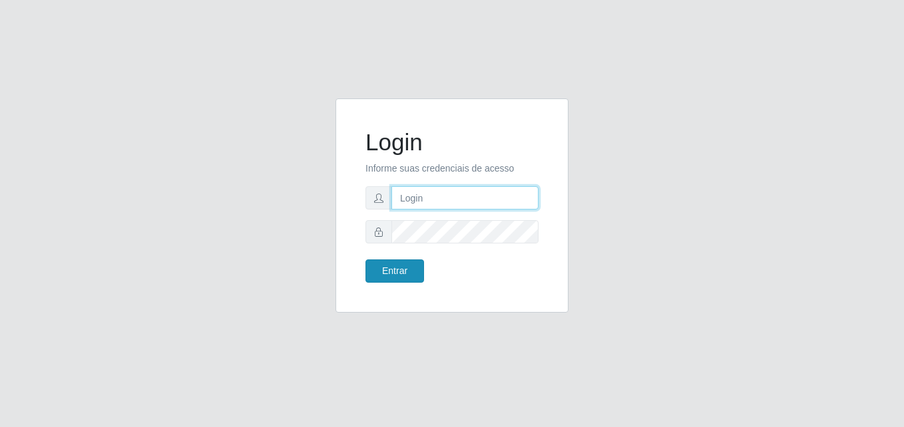
type input "[EMAIL_ADDRESS][DOMAIN_NAME]"
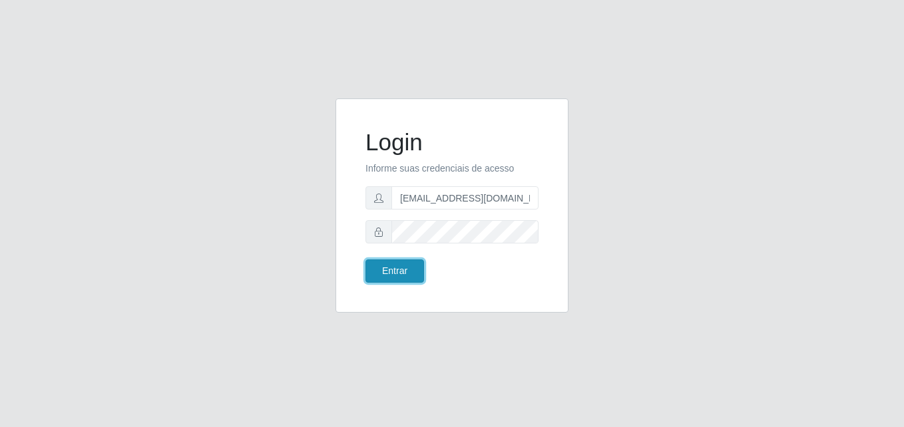
click at [399, 280] on button "Entrar" at bounding box center [394, 271] width 59 height 23
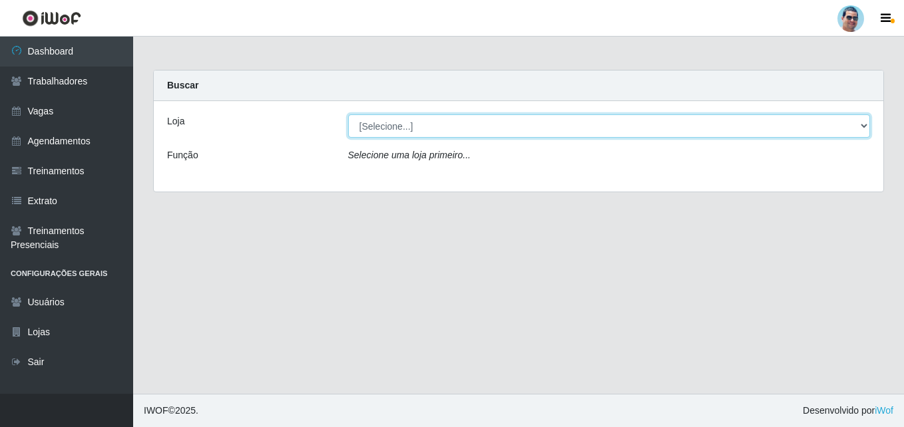
click at [371, 129] on select "[Selecione...] Mercadinho Extrabom" at bounding box center [609, 126] width 523 height 23
select select "175"
click at [348, 115] on select "[Selecione...] Mercadinho Extrabom" at bounding box center [609, 126] width 523 height 23
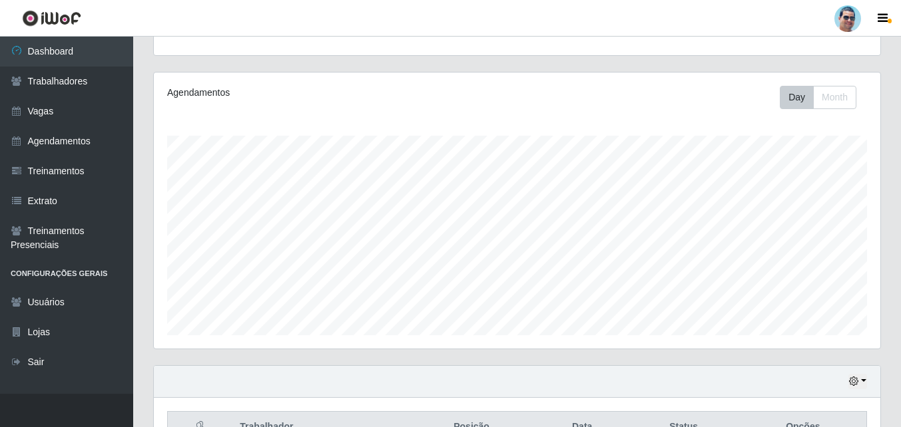
scroll to position [220, 0]
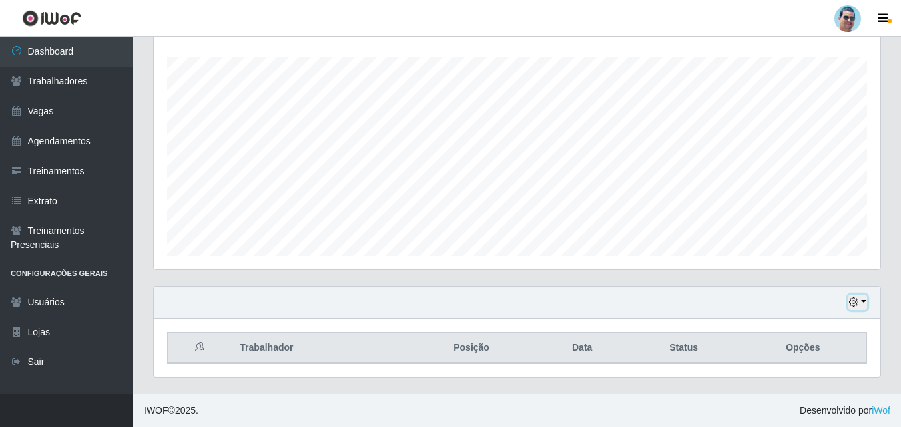
click at [850, 304] on icon "button" at bounding box center [853, 302] width 9 height 9
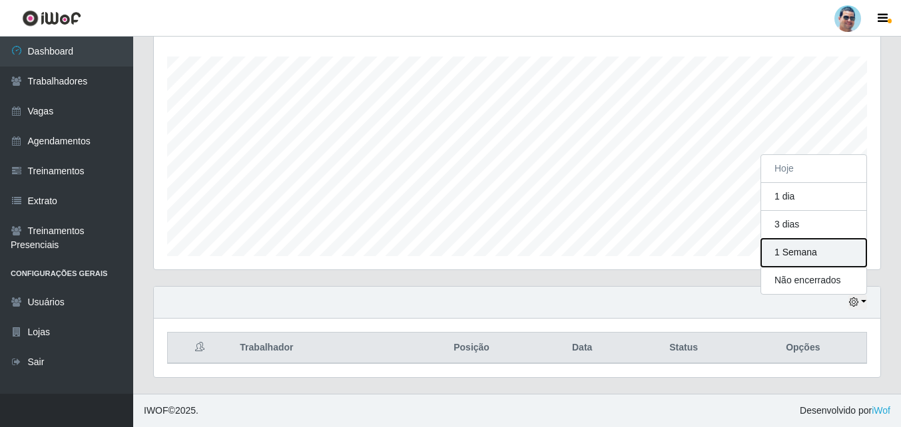
click at [807, 246] on button "1 Semana" at bounding box center [813, 253] width 105 height 28
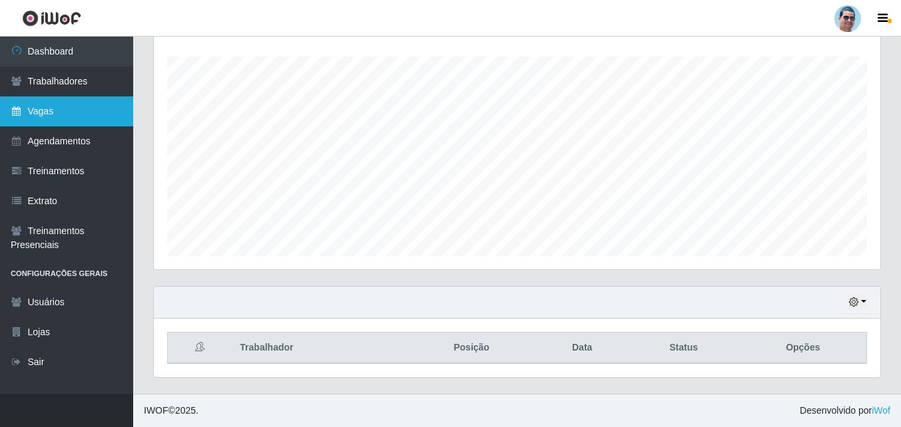
click at [59, 106] on link "Vagas" at bounding box center [66, 112] width 133 height 30
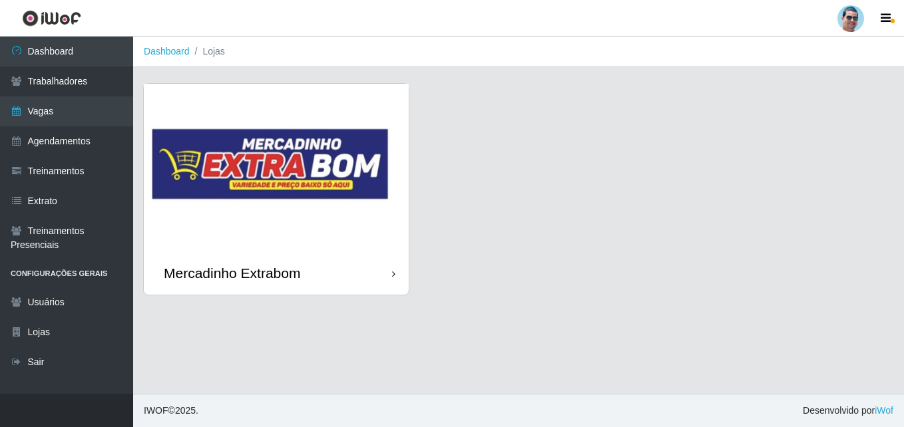
click at [331, 120] on link "Mercadinho Extrabom" at bounding box center [276, 189] width 265 height 211
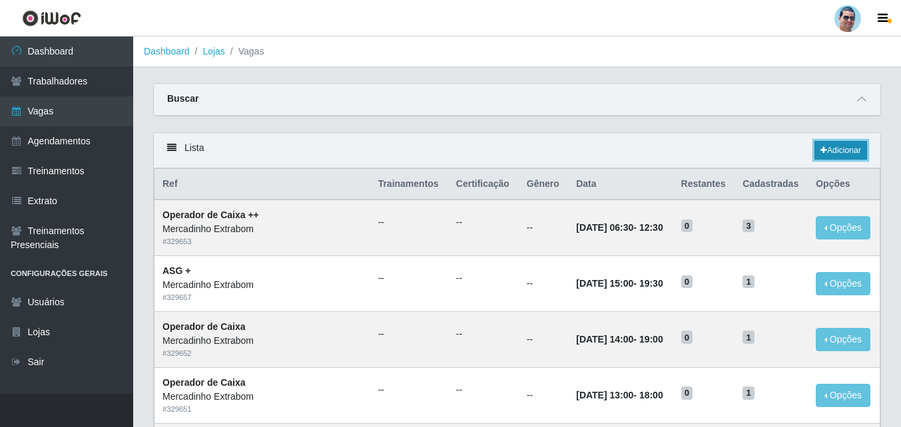
click at [831, 148] on link "Adicionar" at bounding box center [840, 150] width 53 height 19
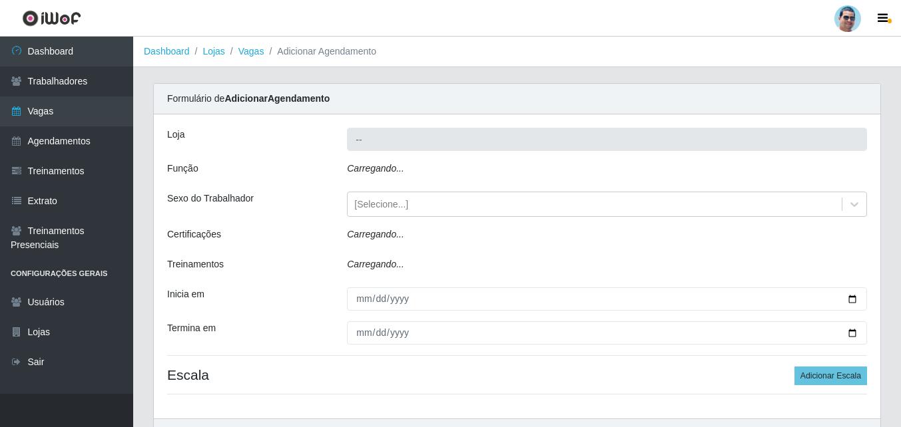
type input "Mercadinho Extrabom"
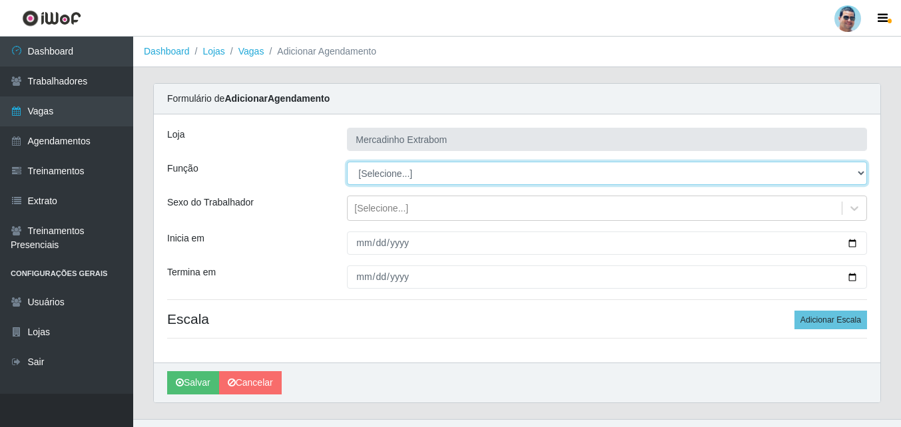
click at [378, 174] on select "[Selecione...] ASG ASG + ASG ++ Balconista Balconista + Balconista ++ Carregado…" at bounding box center [607, 173] width 520 height 23
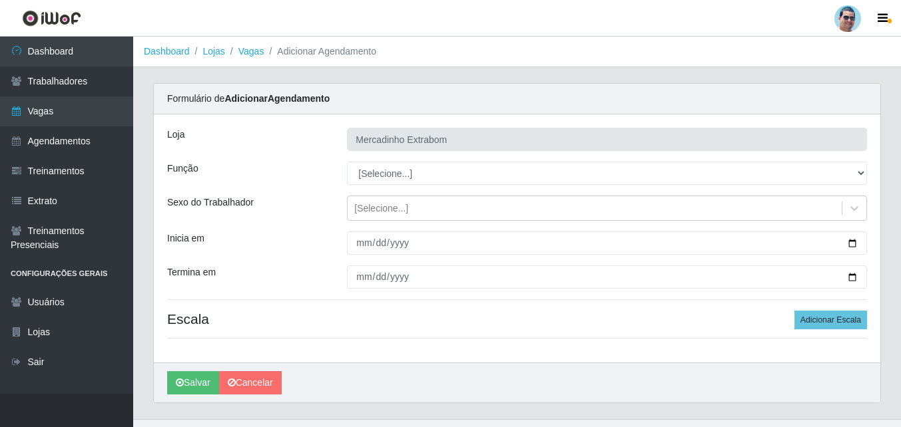
click at [363, 189] on div "[PERSON_NAME] Extrabom Função [Selecione...] ASG ASG + ASG ++ Balconista Balcon…" at bounding box center [517, 239] width 726 height 248
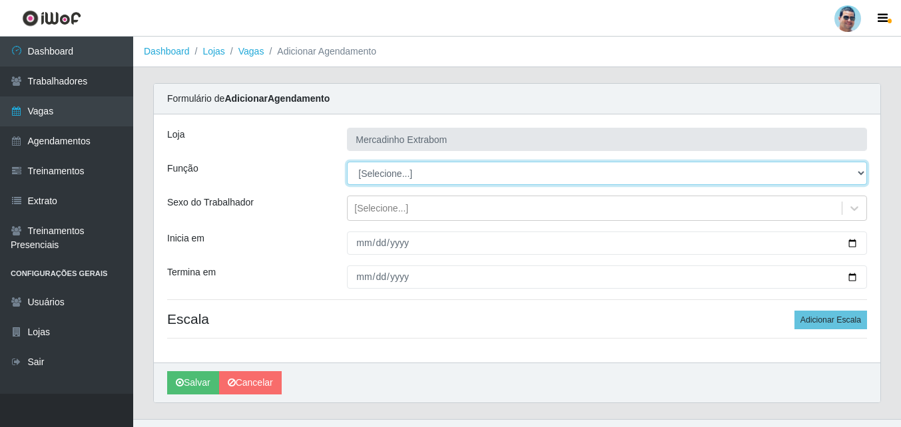
click at [374, 176] on select "[Selecione...] ASG ASG + ASG ++ Balconista Balconista + Balconista ++ Carregado…" at bounding box center [607, 173] width 520 height 23
click at [569, 172] on select "[Selecione...] ASG ASG + ASG ++ Balconista Balconista + Balconista ++ Carregado…" at bounding box center [607, 173] width 520 height 23
select select "72"
click at [347, 162] on select "[Selecione...] ASG ASG + ASG ++ Balconista Balconista + Balconista ++ Carregado…" at bounding box center [607, 173] width 520 height 23
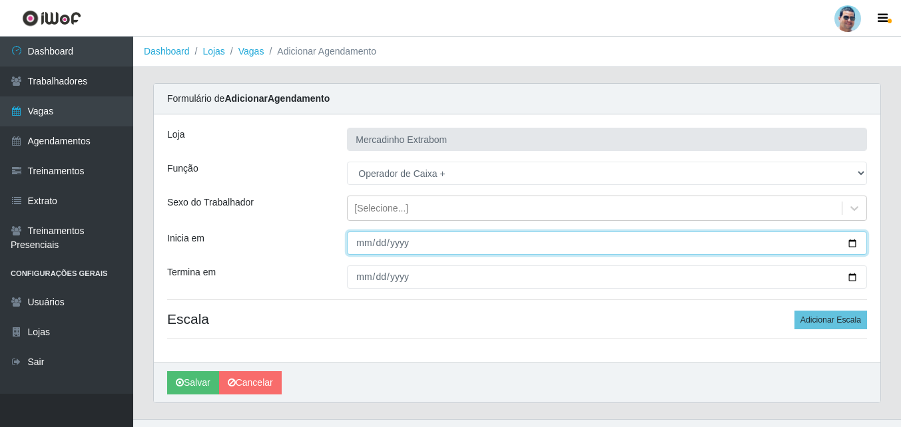
click at [362, 244] on input "Inicia em" at bounding box center [607, 243] width 520 height 23
click at [377, 244] on input "Inicia em" at bounding box center [607, 243] width 520 height 23
click at [359, 246] on input "Inicia em" at bounding box center [607, 243] width 520 height 23
type input "[DATE]"
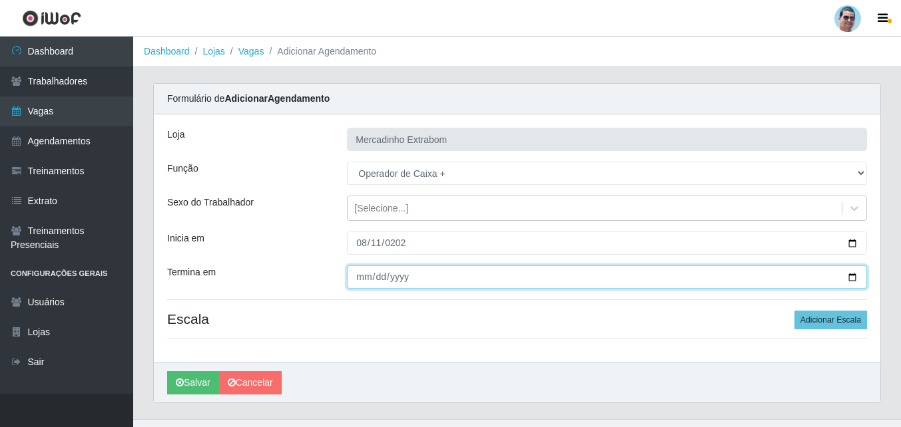
click at [367, 274] on input "Termina em" at bounding box center [607, 277] width 520 height 23
type input "[DATE]"
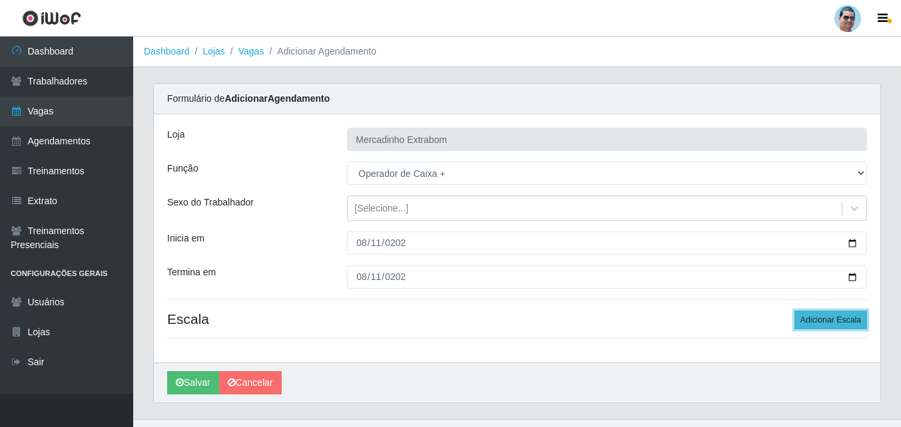
click at [835, 317] on button "Adicionar Escala" at bounding box center [830, 320] width 73 height 19
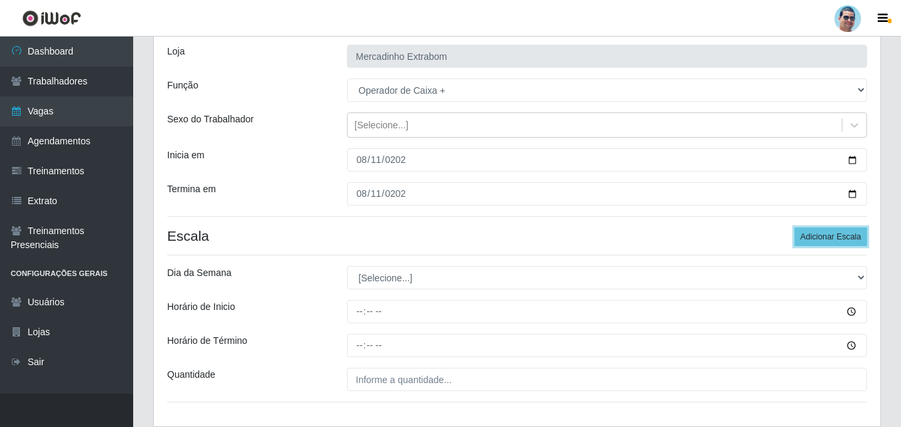
scroll to position [122, 0]
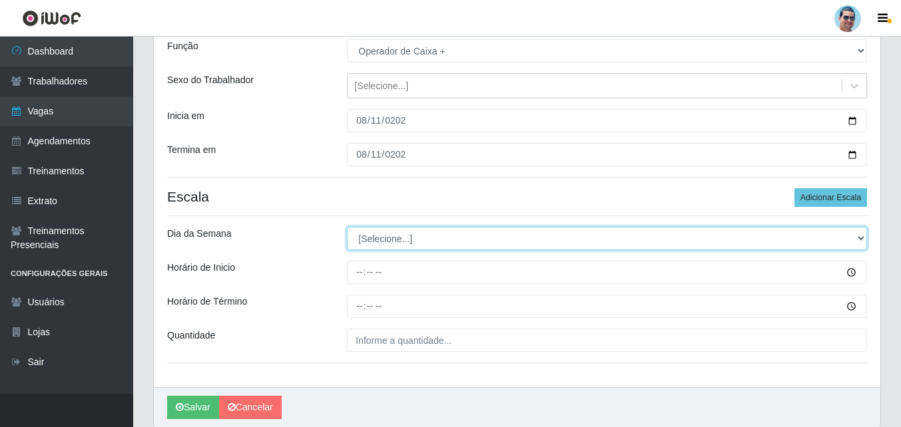
click at [444, 231] on select "[Selecione...] Segunda Terça Quarta Quinta Sexta Sábado Domingo" at bounding box center [607, 238] width 520 height 23
select select "1"
click at [347, 227] on select "[Selecione...] Segunda Terça Quarta Quinta Sexta Sábado Domingo" at bounding box center [607, 238] width 520 height 23
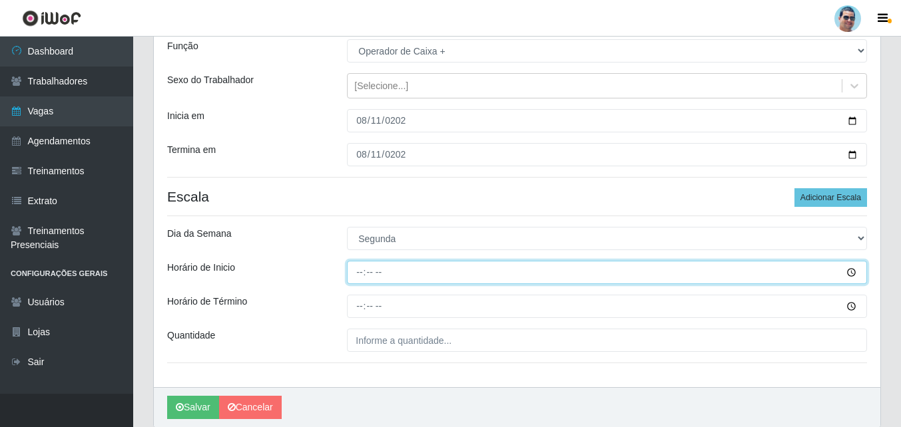
click at [354, 274] on input "Horário de Inicio" at bounding box center [607, 272] width 520 height 23
type input "07:00"
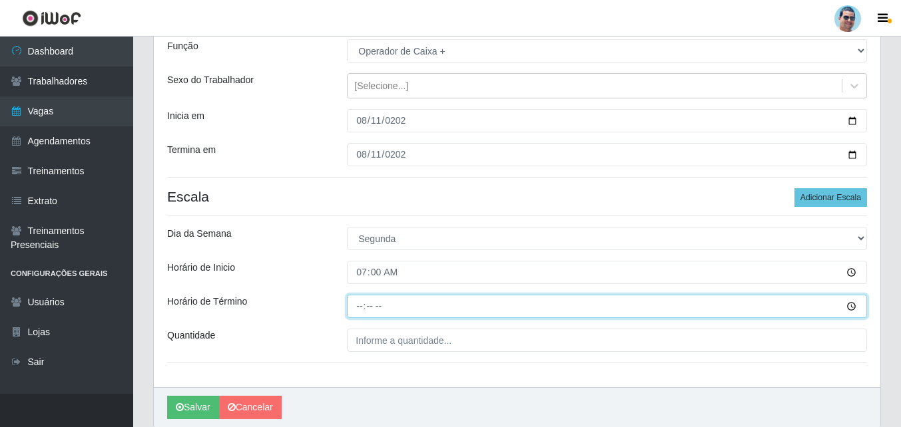
click at [359, 308] on input "Horário de Término" at bounding box center [607, 306] width 520 height 23
type input "13:00"
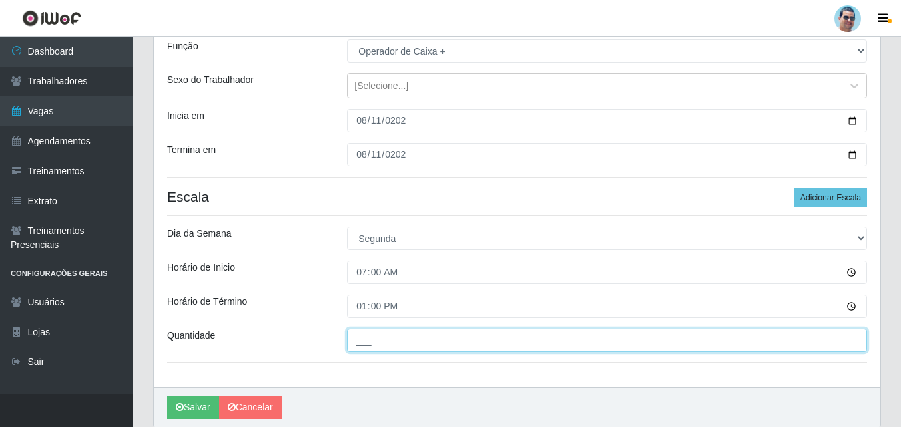
click at [367, 342] on input "___" at bounding box center [607, 340] width 520 height 23
type input "01_"
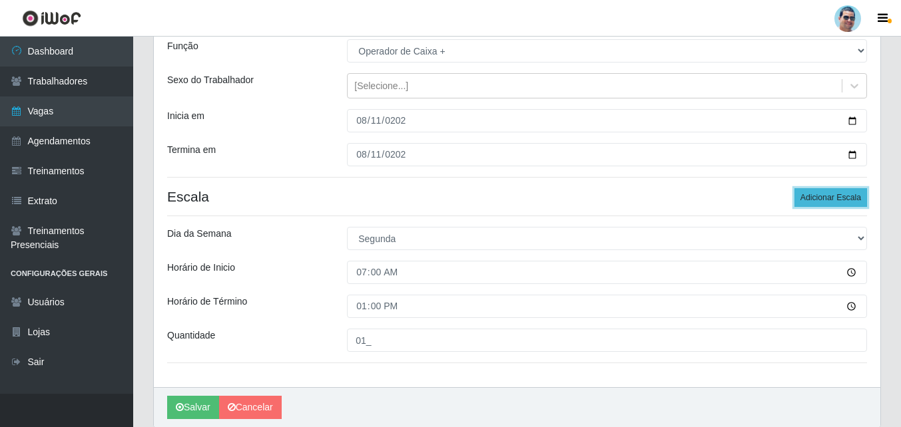
click at [833, 191] on button "Adicionar Escala" at bounding box center [830, 197] width 73 height 19
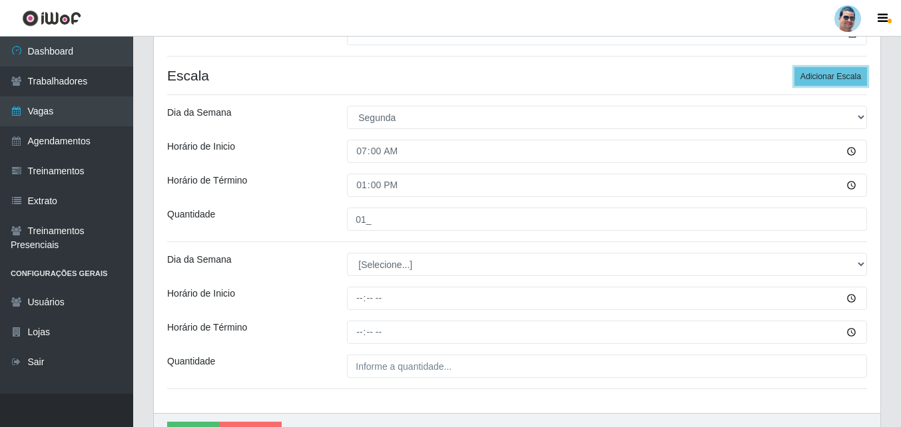
scroll to position [244, 0]
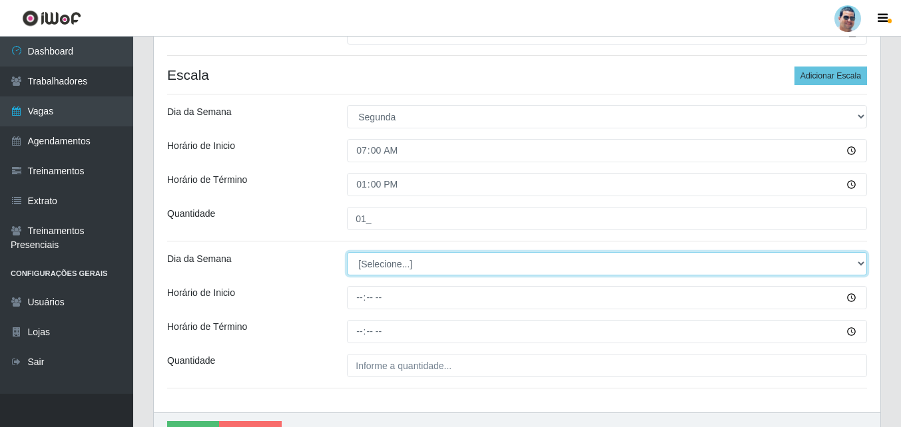
click at [385, 266] on select "[Selecione...] Segunda Terça Quarta Quinta Sexta Sábado Domingo" at bounding box center [607, 263] width 520 height 23
select select "1"
click at [347, 252] on select "[Selecione...] Segunda Terça Quarta Quinta Sexta Sábado Domingo" at bounding box center [607, 263] width 520 height 23
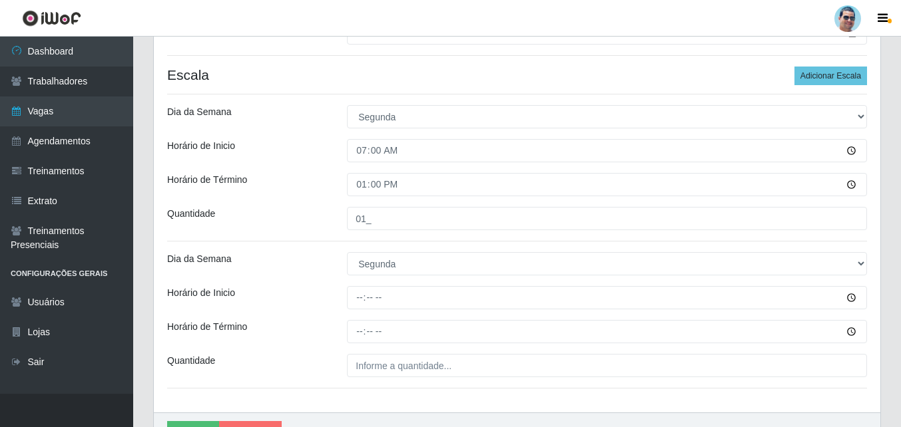
click at [346, 300] on div at bounding box center [607, 297] width 540 height 23
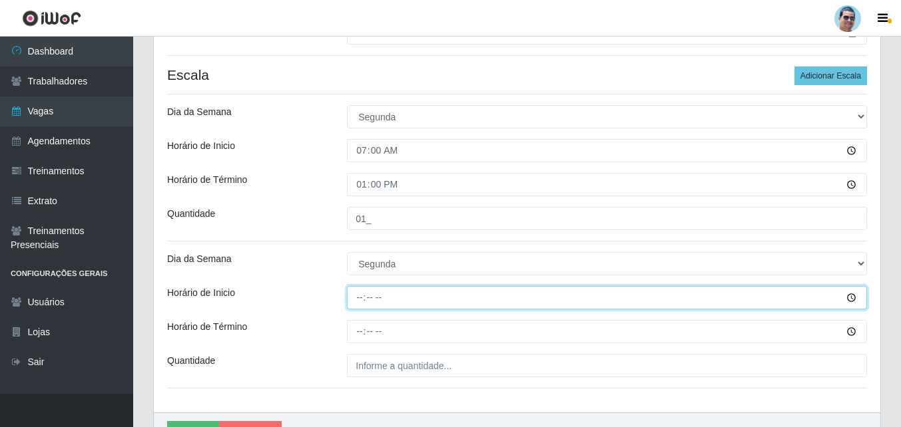
click at [361, 300] on input "Horário de Inicio" at bounding box center [607, 297] width 520 height 23
type input "08:00"
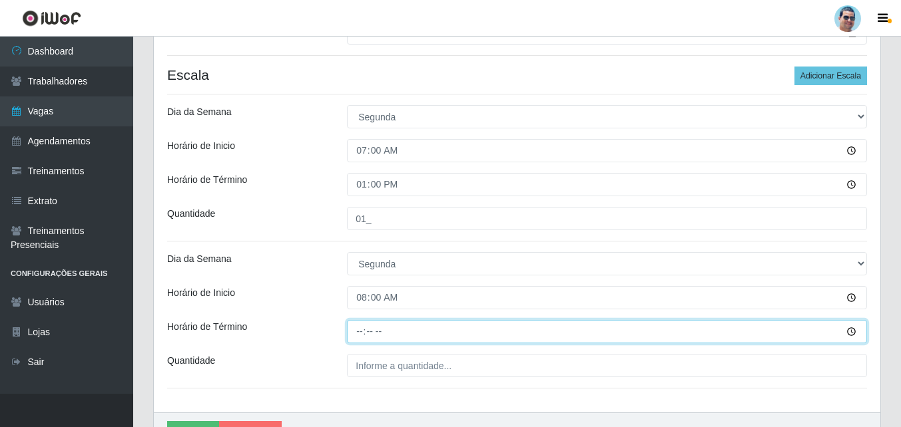
click at [364, 332] on input "Horário de Término" at bounding box center [607, 331] width 520 height 23
type input "13:00"
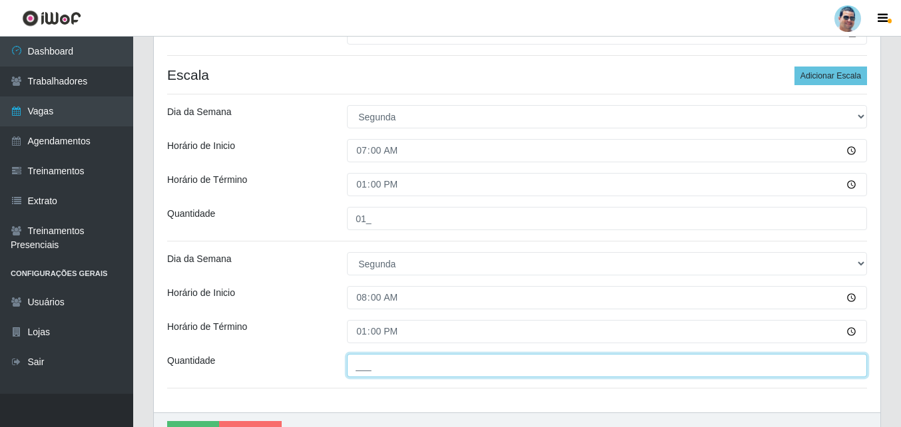
click at [367, 365] on input "___" at bounding box center [607, 365] width 520 height 23
type input "02_"
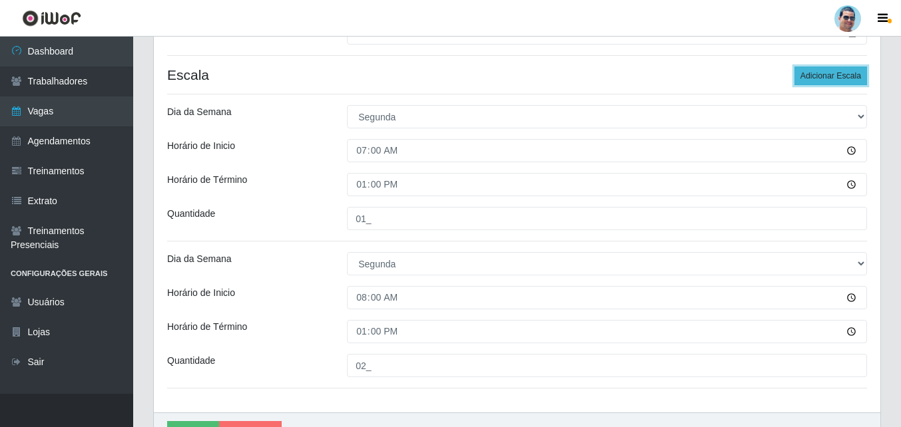
click at [821, 81] on button "Adicionar Escala" at bounding box center [830, 76] width 73 height 19
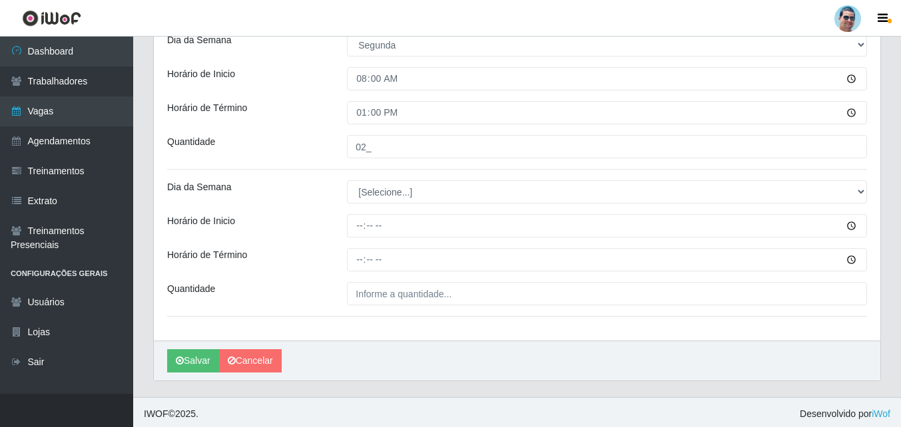
scroll to position [464, 0]
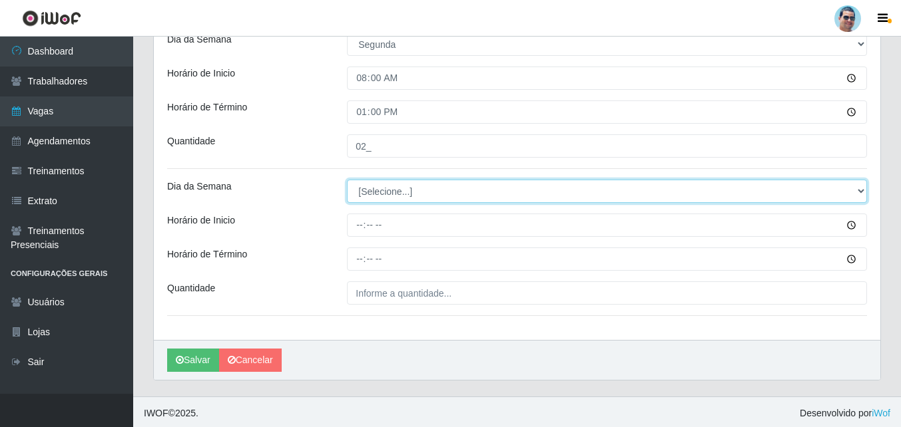
click at [389, 189] on select "[Selecione...] Segunda Terça Quarta Quinta Sexta Sábado Domingo" at bounding box center [607, 191] width 520 height 23
select select "1"
click at [347, 180] on select "[Selecione...] Segunda Terça Quarta Quinta Sexta Sábado Domingo" at bounding box center [607, 191] width 520 height 23
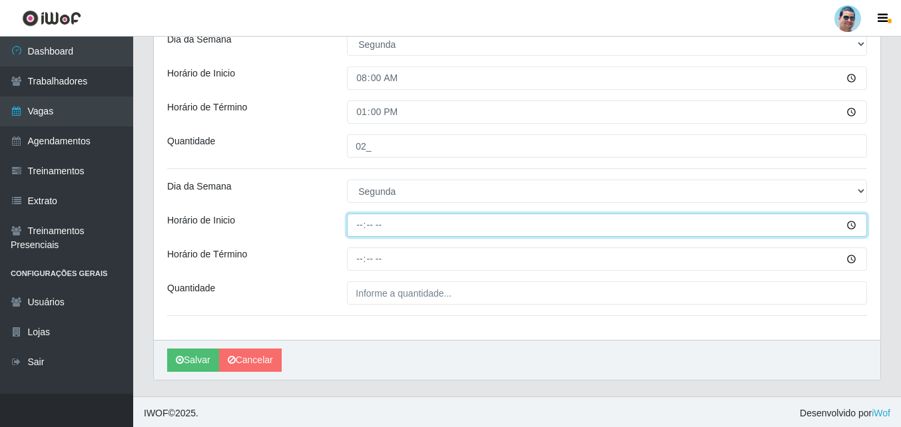
click at [361, 228] on input "Horário de Inicio" at bounding box center [607, 225] width 520 height 23
type input "13:00"
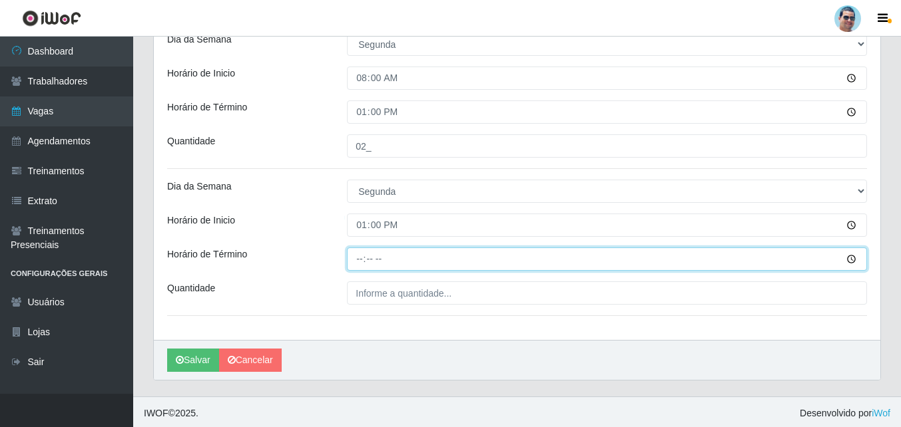
click at [358, 257] on input "Horário de Término" at bounding box center [607, 259] width 520 height 23
type input "18:00"
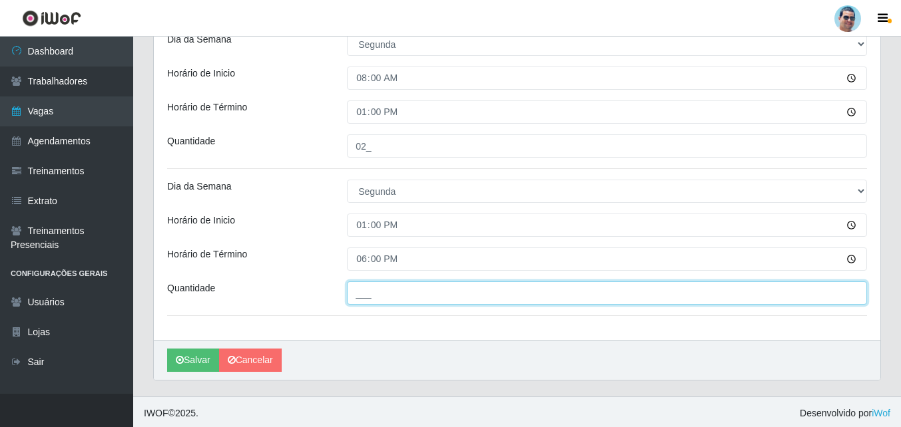
click at [372, 287] on input "___" at bounding box center [607, 293] width 520 height 23
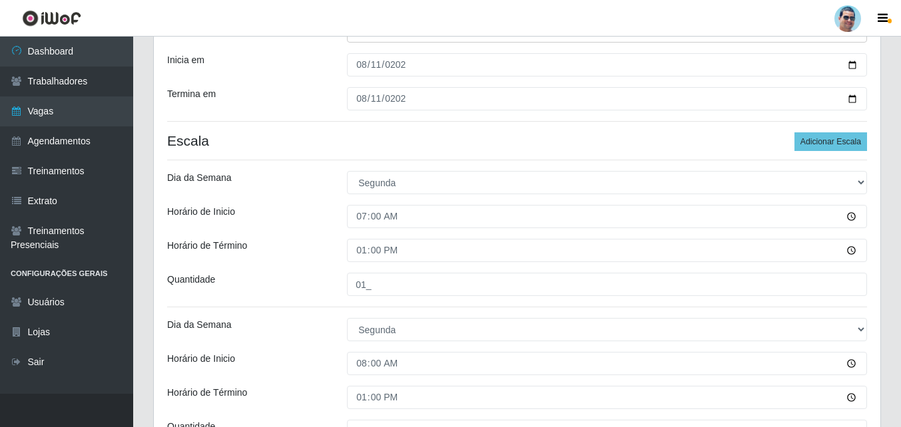
scroll to position [166, 0]
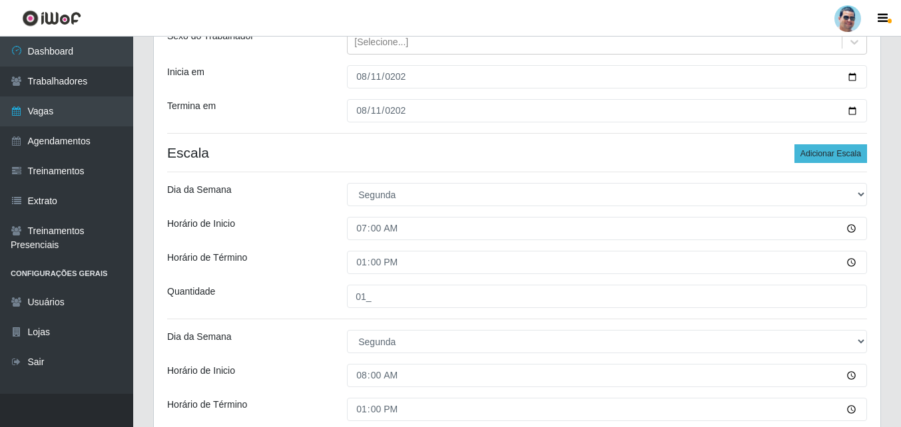
type input "01_"
click at [835, 145] on button "Adicionar Escala" at bounding box center [830, 153] width 73 height 19
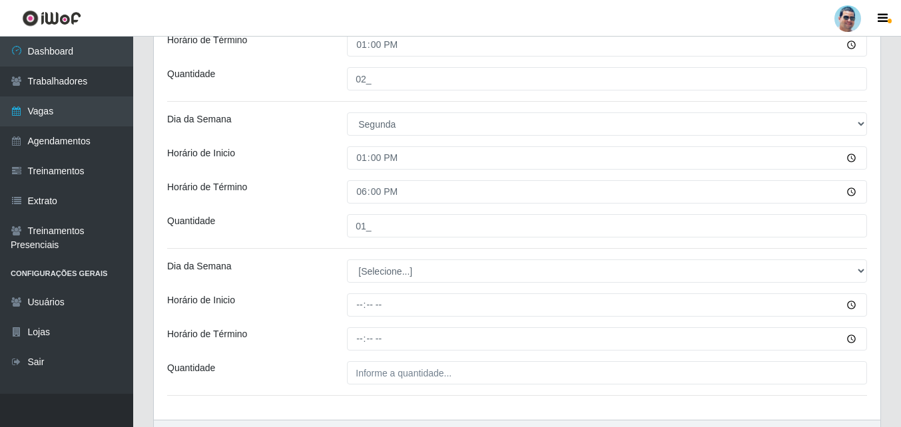
scroll to position [536, 0]
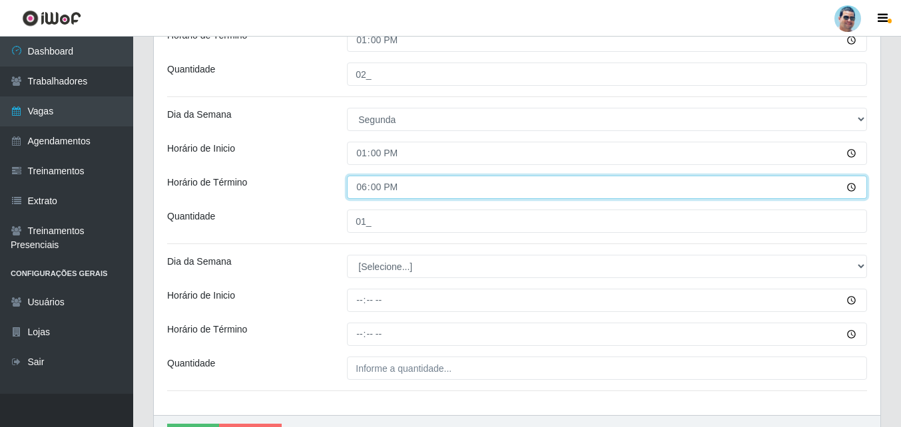
click at [372, 185] on input "18:00" at bounding box center [607, 187] width 520 height 23
type input "18:30"
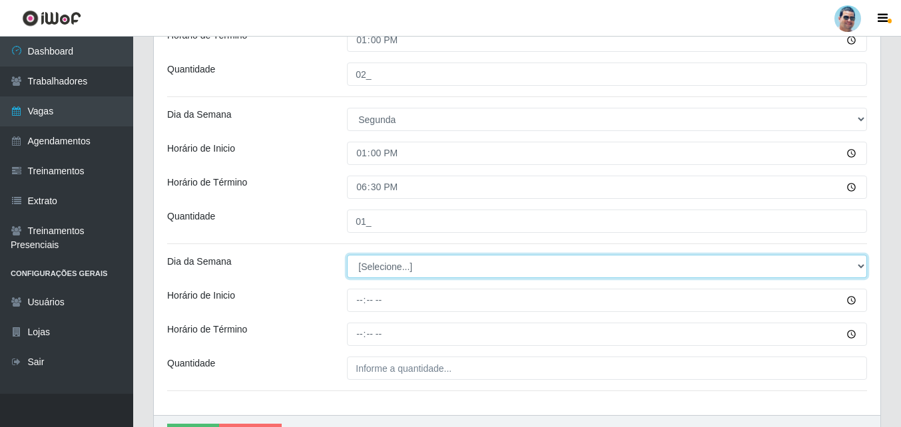
click at [379, 270] on select "[Selecione...] Segunda Terça Quarta Quinta Sexta Sábado Domingo" at bounding box center [607, 266] width 520 height 23
select select "1"
click at [347, 255] on select "[Selecione...] Segunda Terça Quarta Quinta Sexta Sábado Domingo" at bounding box center [607, 266] width 520 height 23
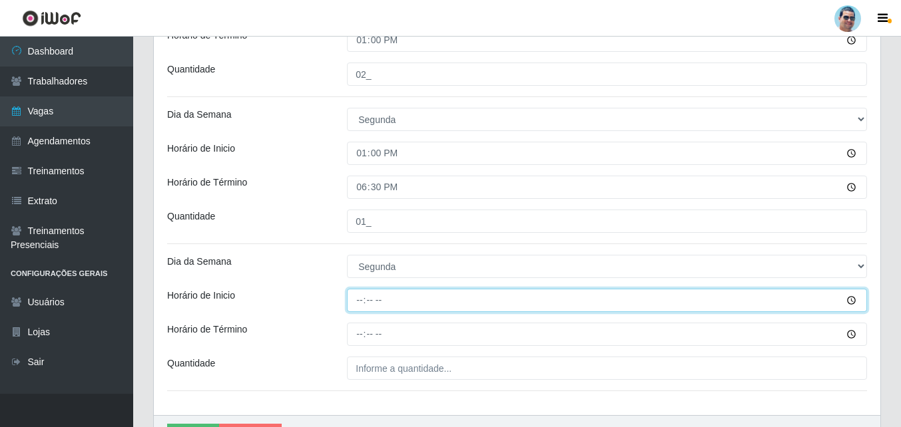
click at [356, 298] on input "Horário de Inicio" at bounding box center [607, 300] width 520 height 23
type input "14:00"
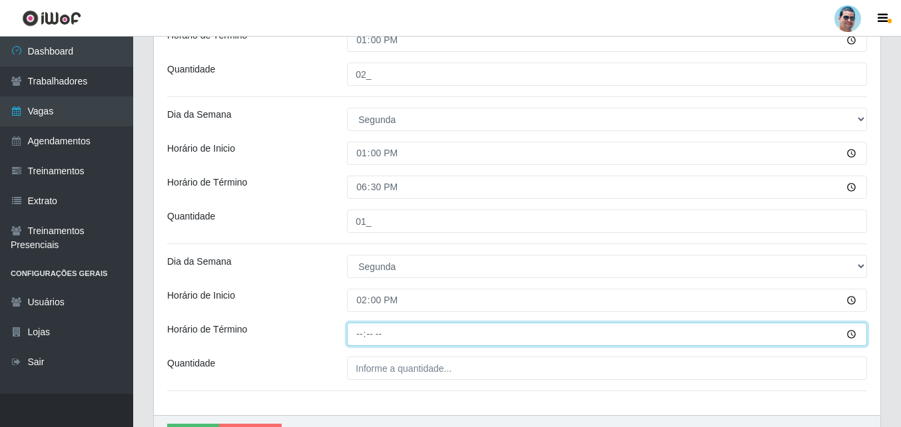
click at [363, 345] on input "Horário de Término" at bounding box center [607, 334] width 520 height 23
type input "19:00"
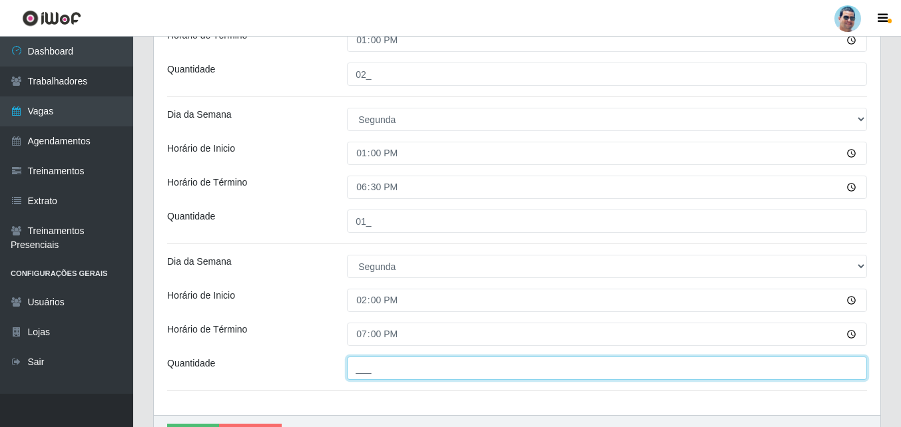
click at [381, 364] on input "___" at bounding box center [607, 368] width 520 height 23
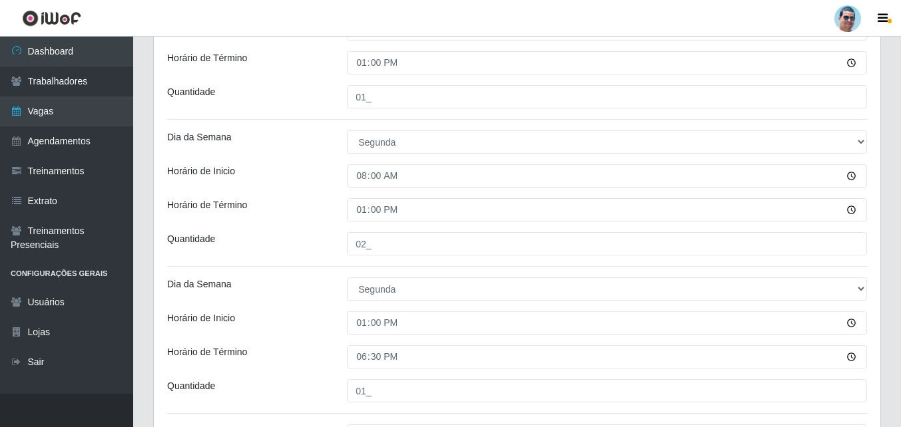
scroll to position [614, 0]
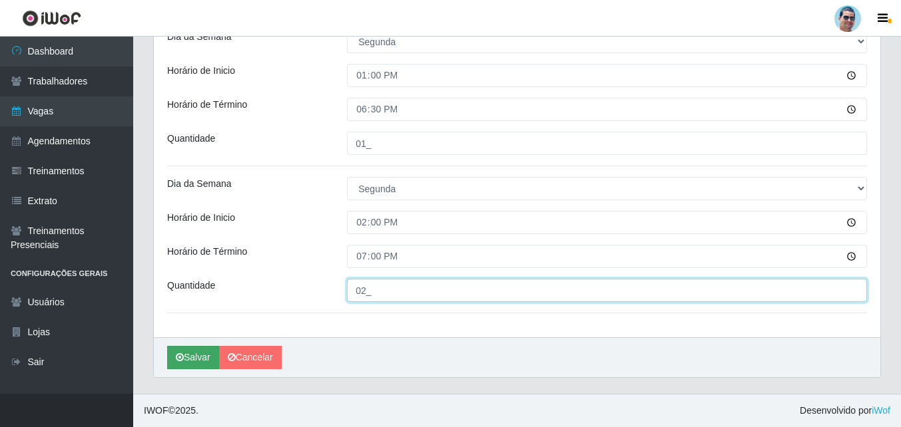
type input "02_"
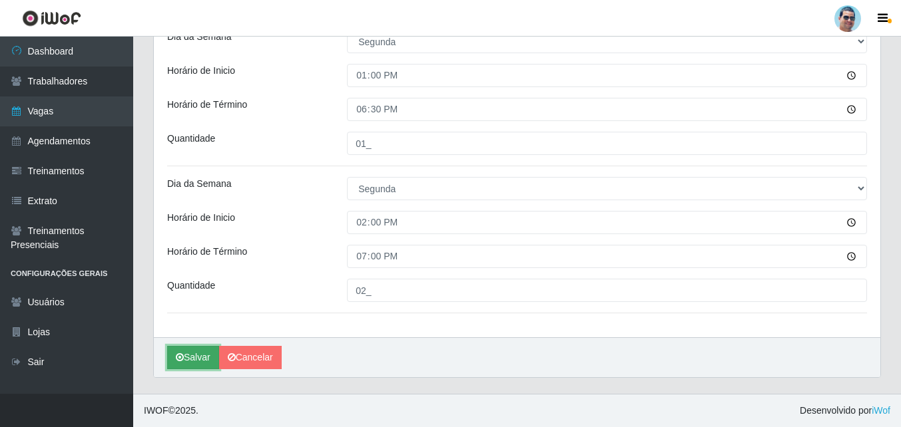
click at [198, 356] on button "Salvar" at bounding box center [193, 357] width 52 height 23
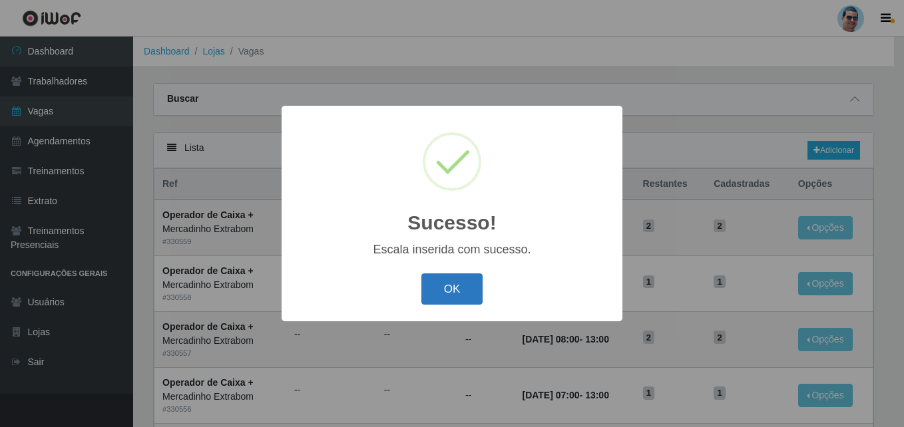
click at [453, 290] on button "OK" at bounding box center [452, 289] width 62 height 31
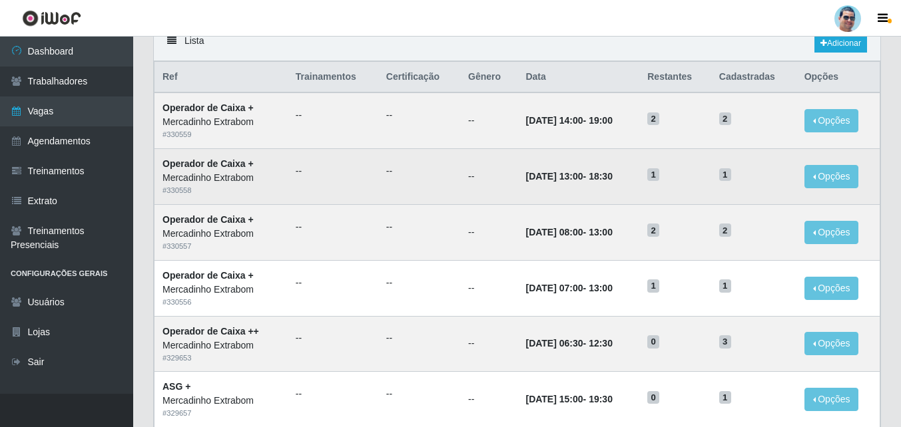
scroll to position [108, 0]
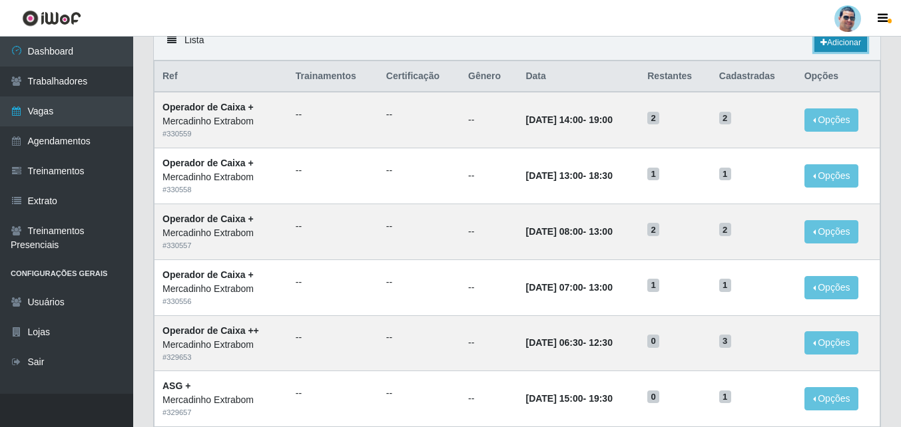
click at [843, 40] on link "Adicionar" at bounding box center [840, 42] width 53 height 19
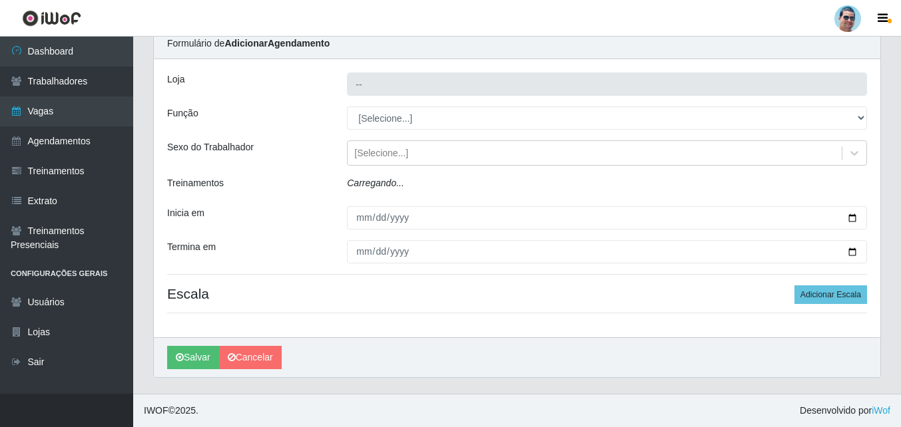
type input "Mercadinho Extrabom"
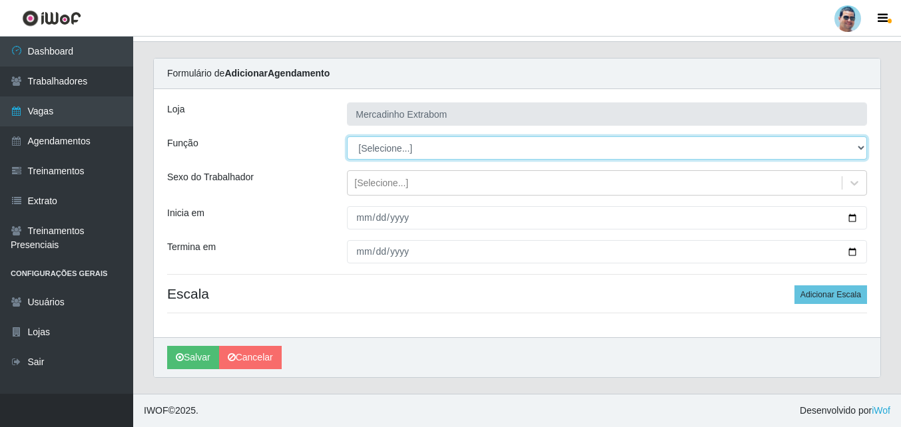
click at [401, 150] on select "[Selecione...] ASG ASG + ASG ++ Balconista Balconista + Balconista ++ Carregado…" at bounding box center [607, 147] width 520 height 23
select select "79"
click at [347, 136] on select "[Selecione...] ASG ASG + ASG ++ Balconista Balconista + Balconista ++ Carregado…" at bounding box center [607, 147] width 520 height 23
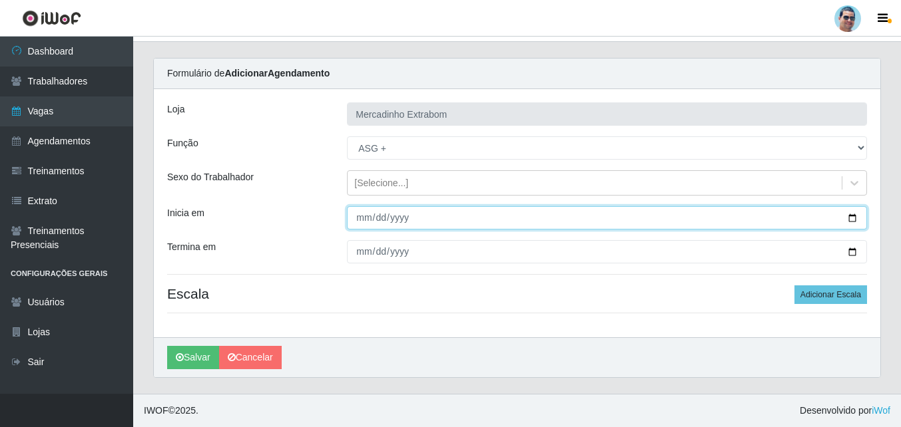
click at [357, 220] on input "Inicia em" at bounding box center [607, 217] width 520 height 23
type input "[DATE]"
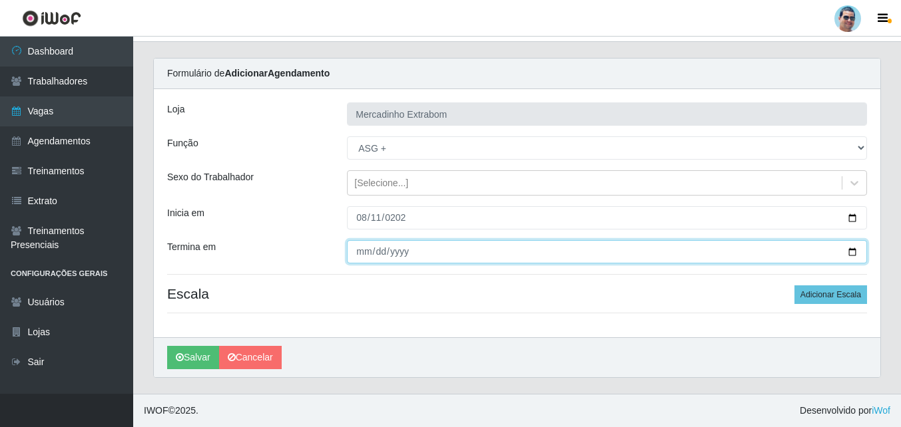
click at [361, 252] on input "Termina em" at bounding box center [607, 251] width 520 height 23
type input "[DATE]"
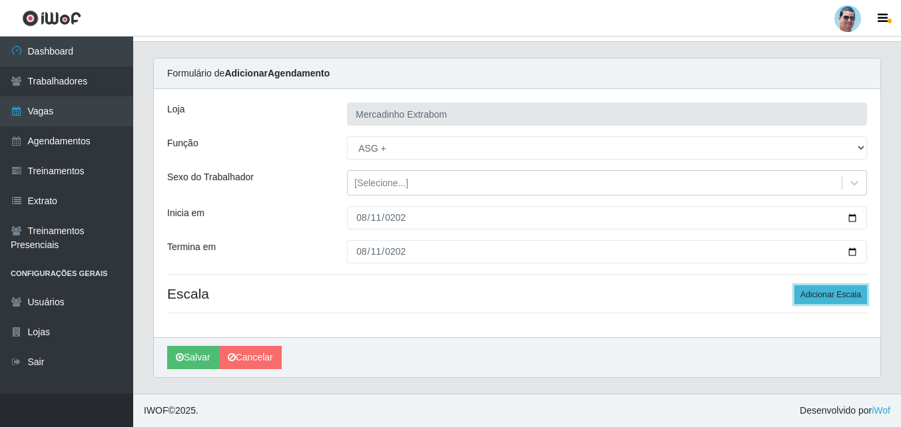
click at [831, 298] on button "Adicionar Escala" at bounding box center [830, 295] width 73 height 19
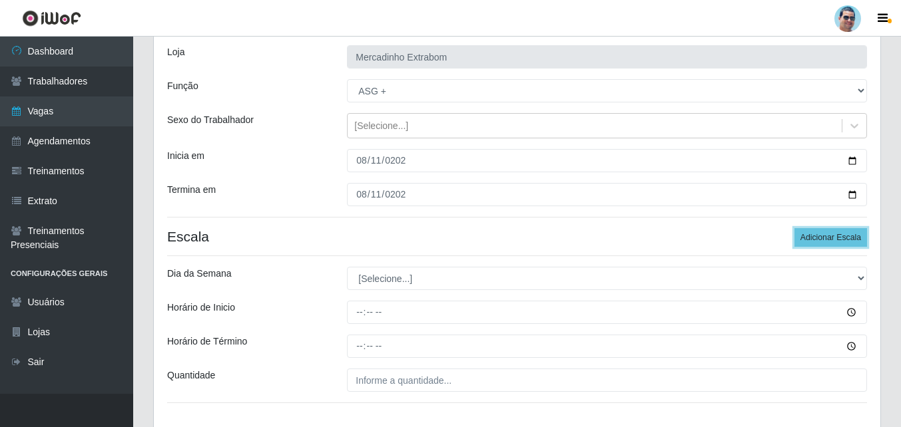
scroll to position [85, 0]
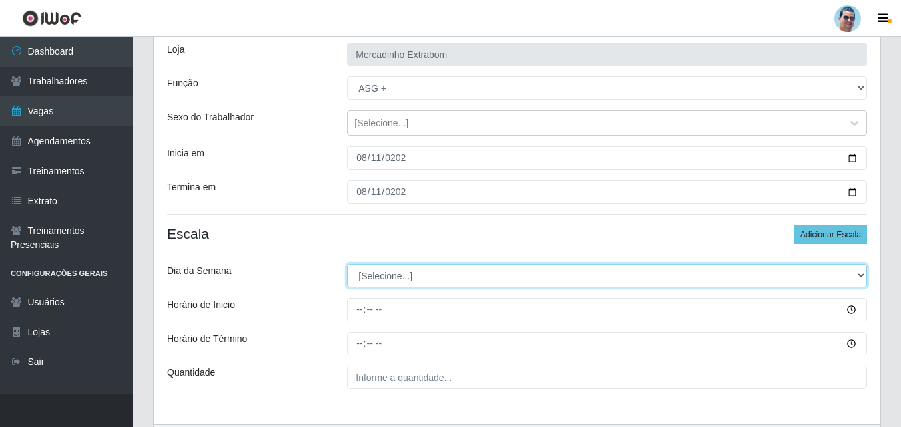
click at [367, 282] on select "[Selecione...] Segunda Terça Quarta Quinta Sexta Sábado Domingo" at bounding box center [607, 275] width 520 height 23
select select "1"
click at [347, 264] on select "[Selecione...] Segunda Terça Quarta Quinta Sexta Sábado Domingo" at bounding box center [607, 275] width 520 height 23
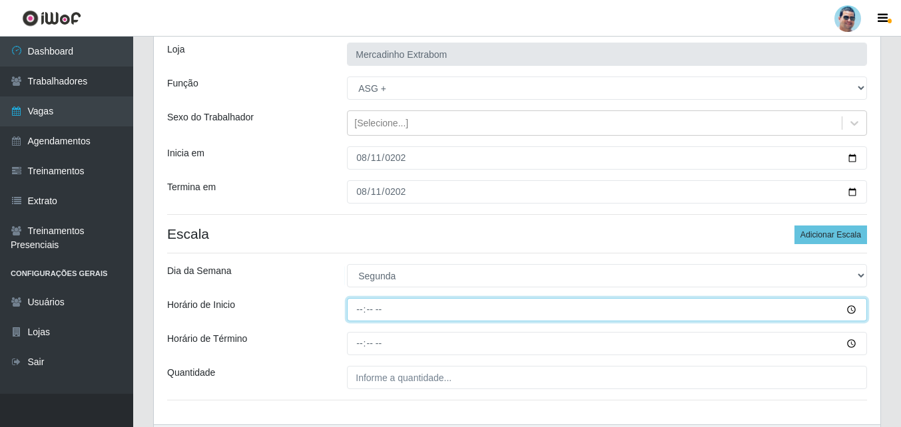
click at [360, 298] on input "Horário de Inicio" at bounding box center [607, 309] width 520 height 23
type input "14:00"
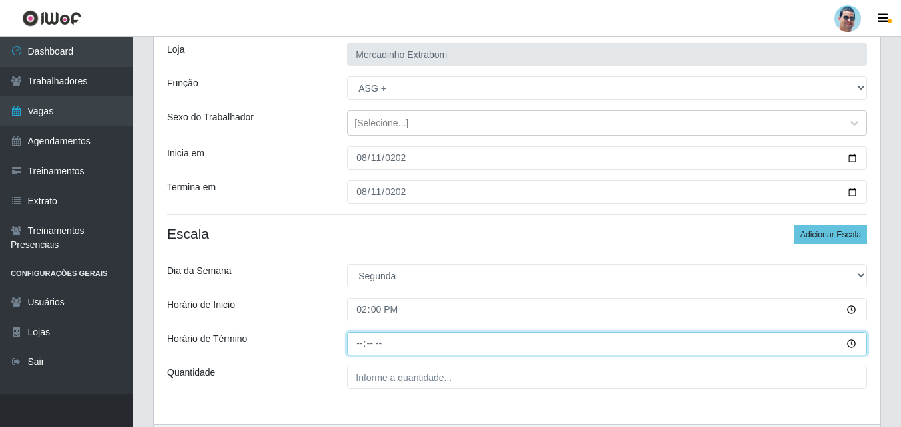
click at [355, 348] on input "Horário de Término" at bounding box center [607, 343] width 520 height 23
type input "19:30"
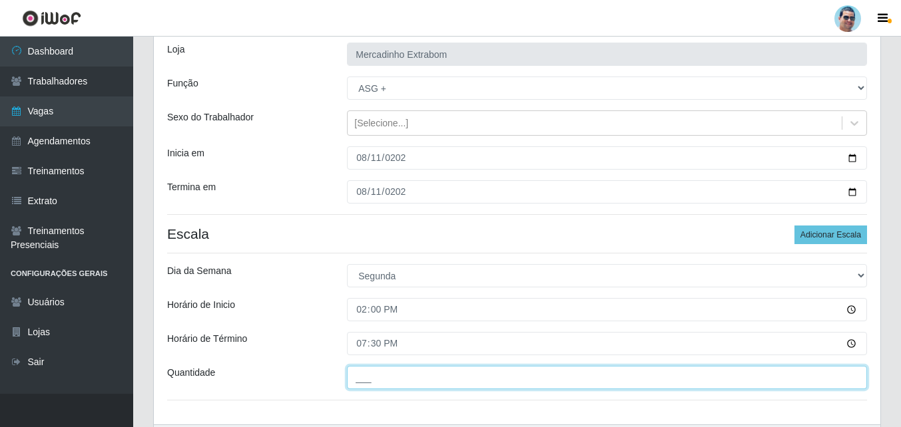
click at [373, 384] on input "___" at bounding box center [607, 377] width 520 height 23
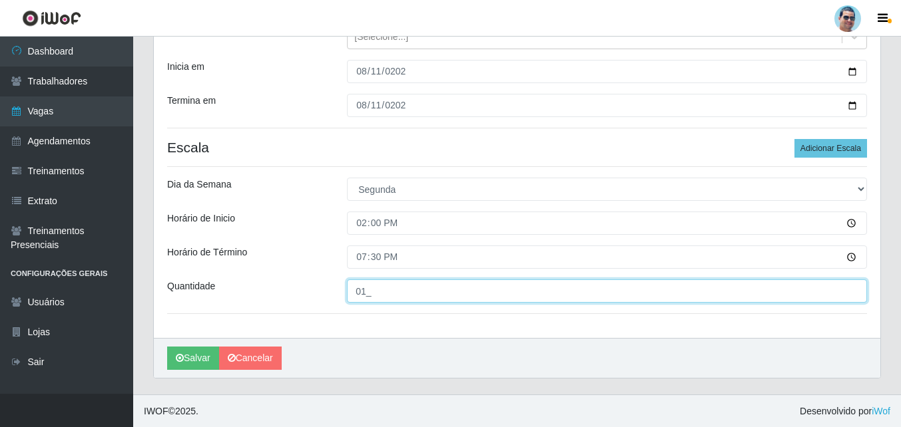
scroll to position [172, 0]
type input "01_"
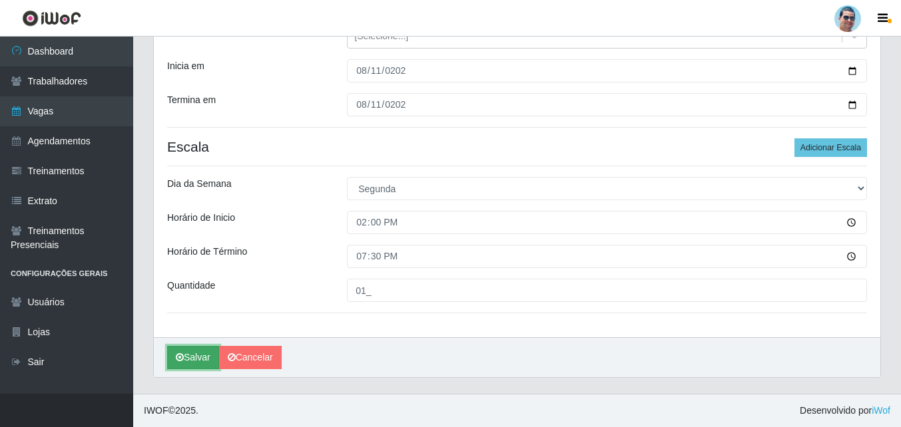
click at [187, 358] on button "Salvar" at bounding box center [193, 357] width 52 height 23
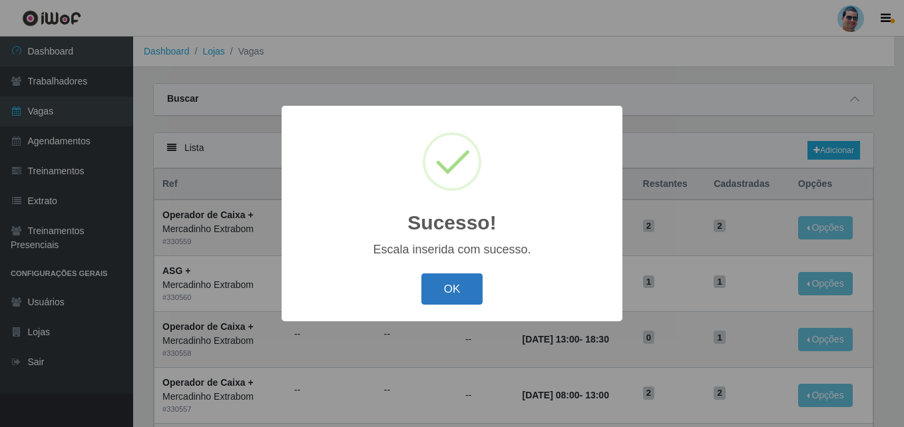
click at [461, 290] on button "OK" at bounding box center [452, 289] width 62 height 31
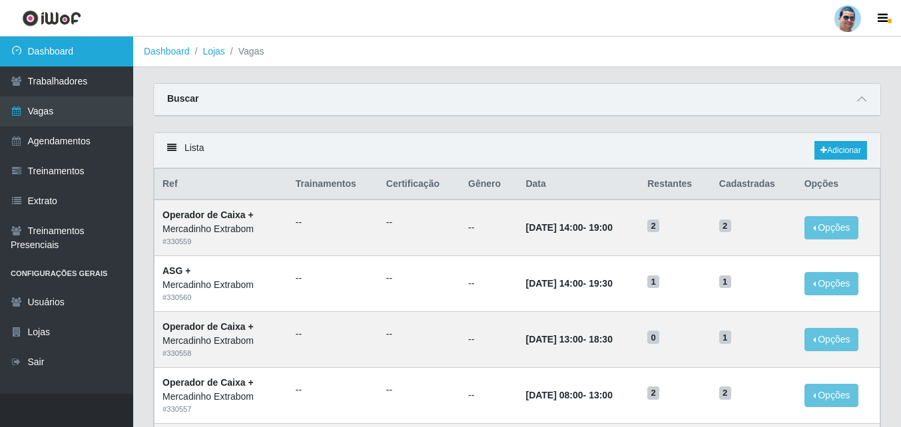
click at [43, 47] on link "Dashboard" at bounding box center [66, 52] width 133 height 30
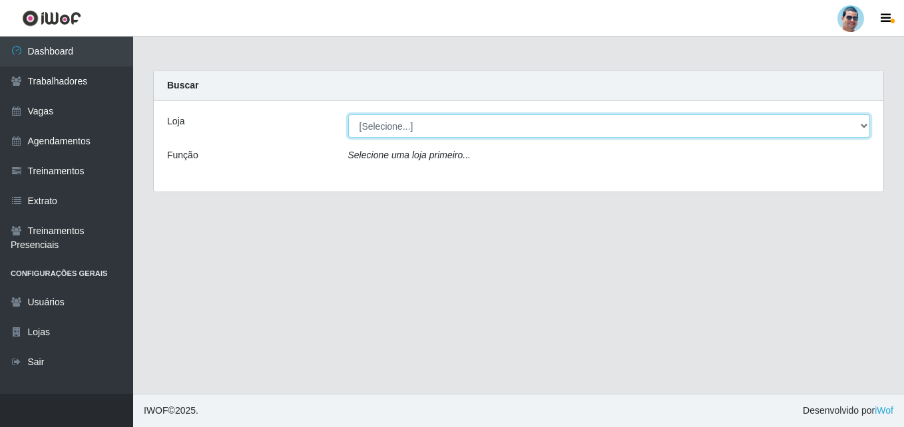
click at [385, 128] on select "[Selecione...] Mercadinho Extrabom" at bounding box center [609, 126] width 523 height 23
select select "175"
click at [348, 115] on select "[Selecione...] Mercadinho Extrabom" at bounding box center [609, 126] width 523 height 23
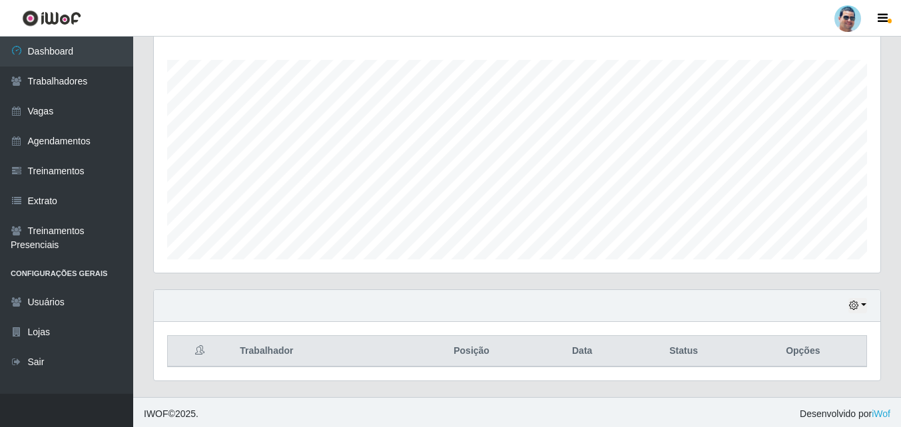
scroll to position [217, 0]
drag, startPoint x: 863, startPoint y: 314, endPoint x: 853, endPoint y: 304, distance: 13.2
click at [853, 304] on div "Hoje 1 dia 3 dias 1 Semana Não encerrados" at bounding box center [517, 306] width 726 height 32
click at [853, 304] on icon "button" at bounding box center [853, 304] width 9 height 9
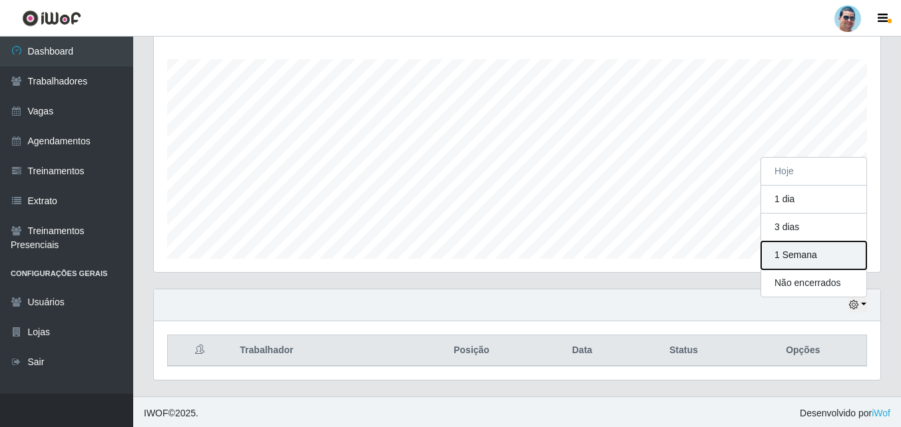
click at [795, 255] on button "1 Semana" at bounding box center [813, 256] width 105 height 28
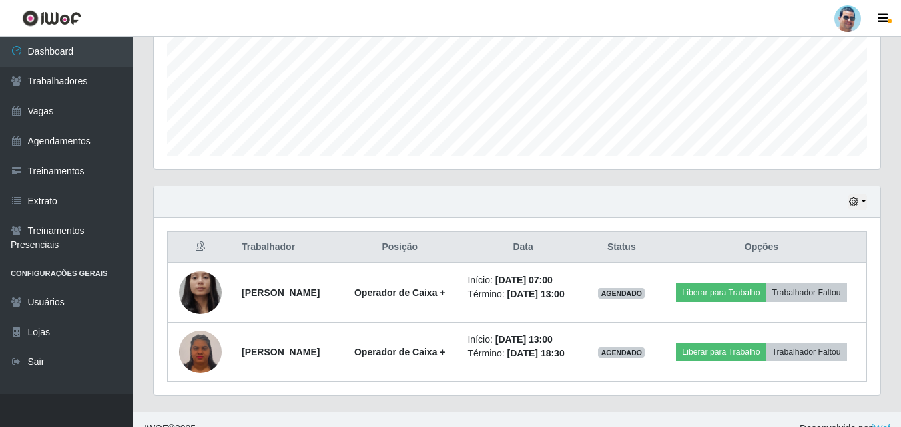
scroll to position [358, 0]
